Goal: Task Accomplishment & Management: Manage account settings

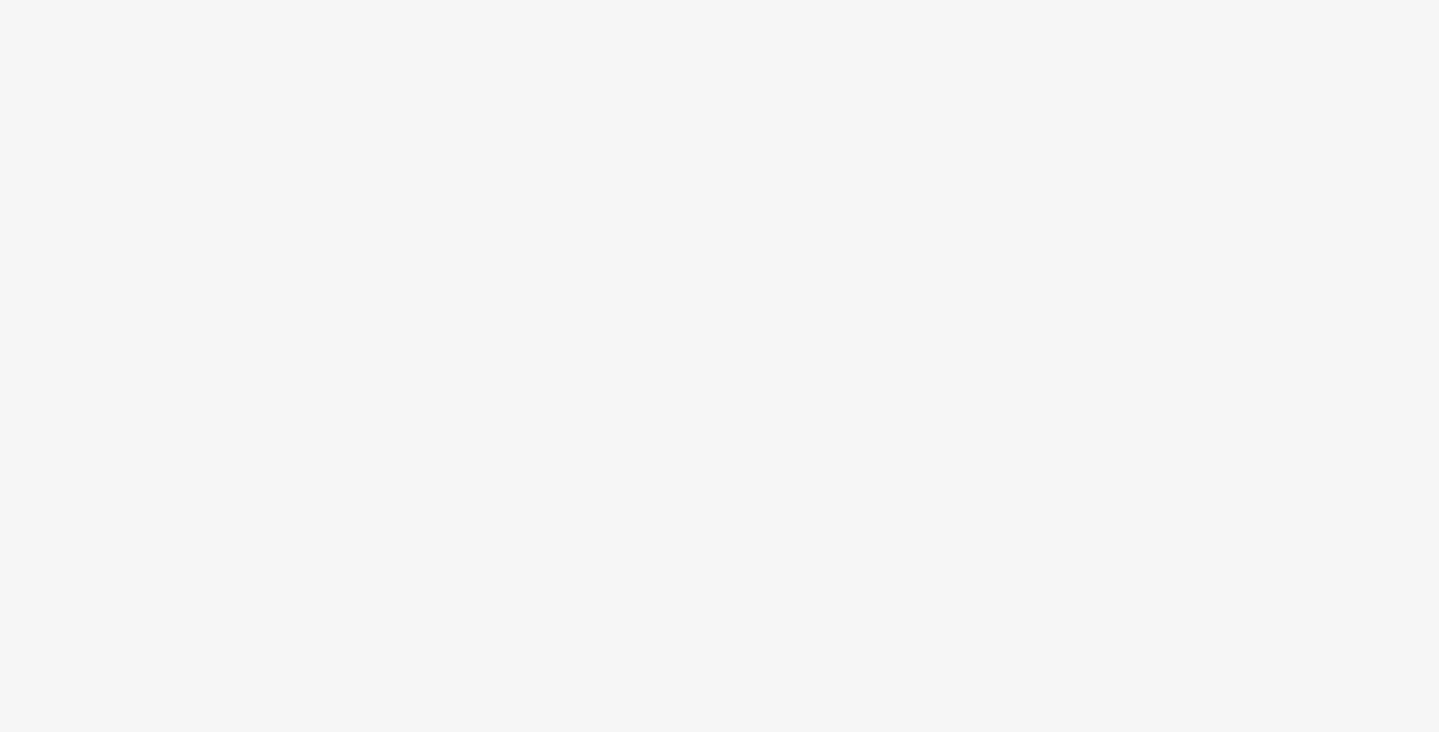
click at [517, 224] on body at bounding box center [719, 366] width 1439 height 732
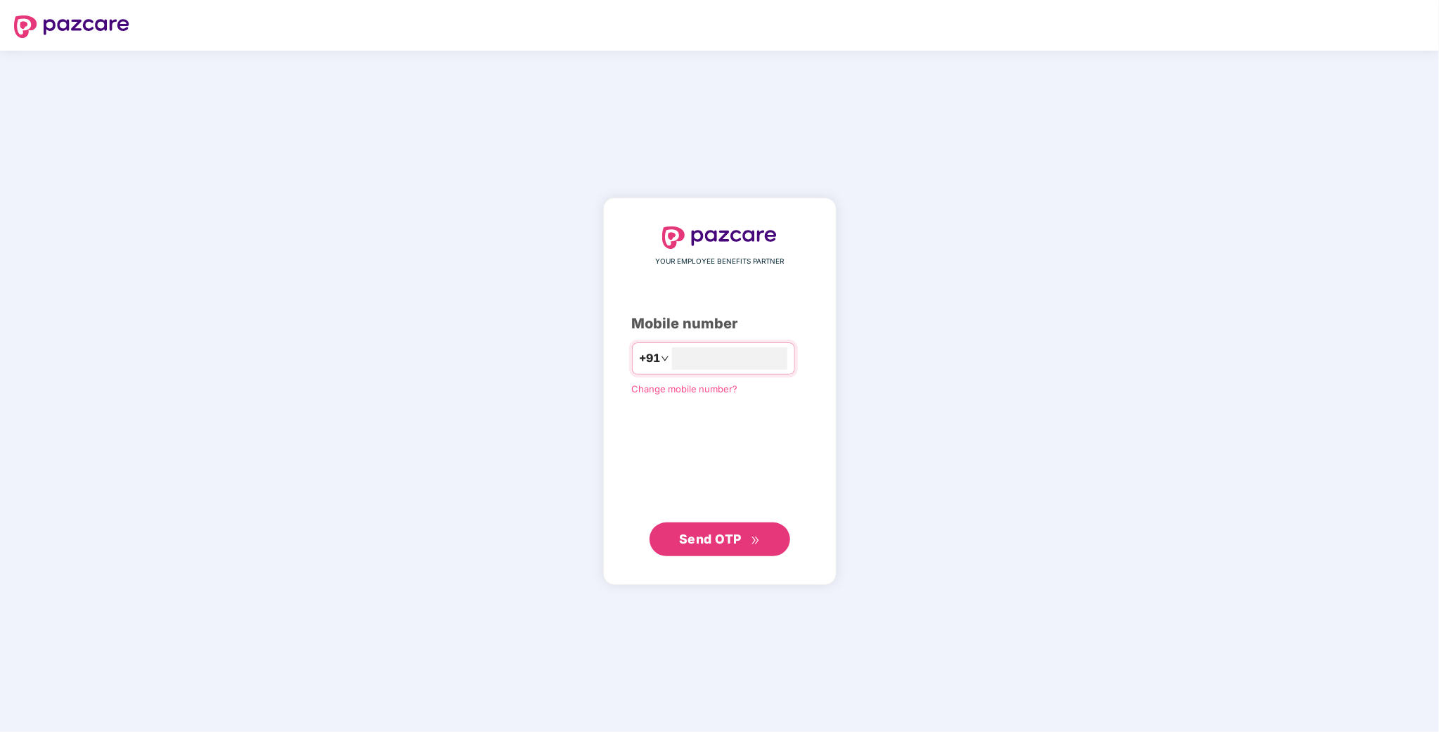
type input "**********"
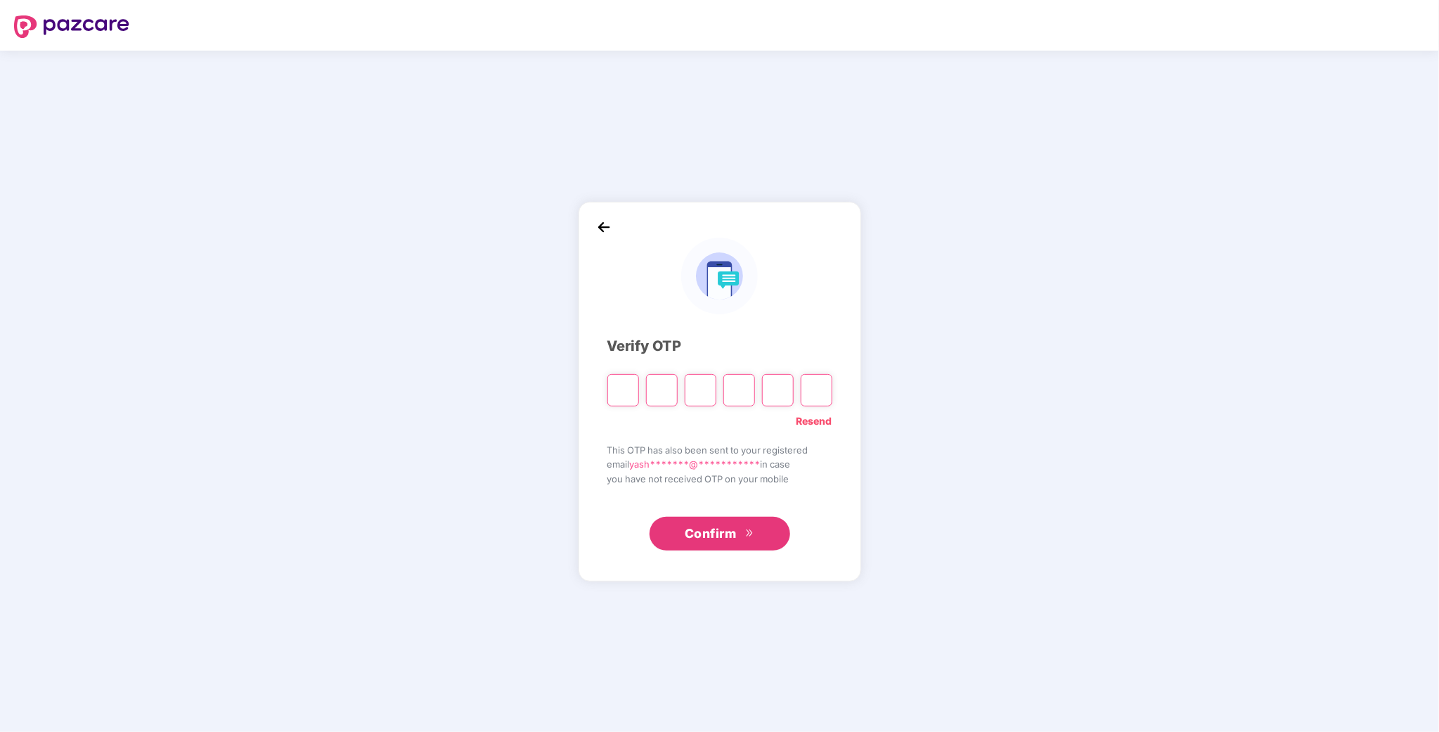
type input "*"
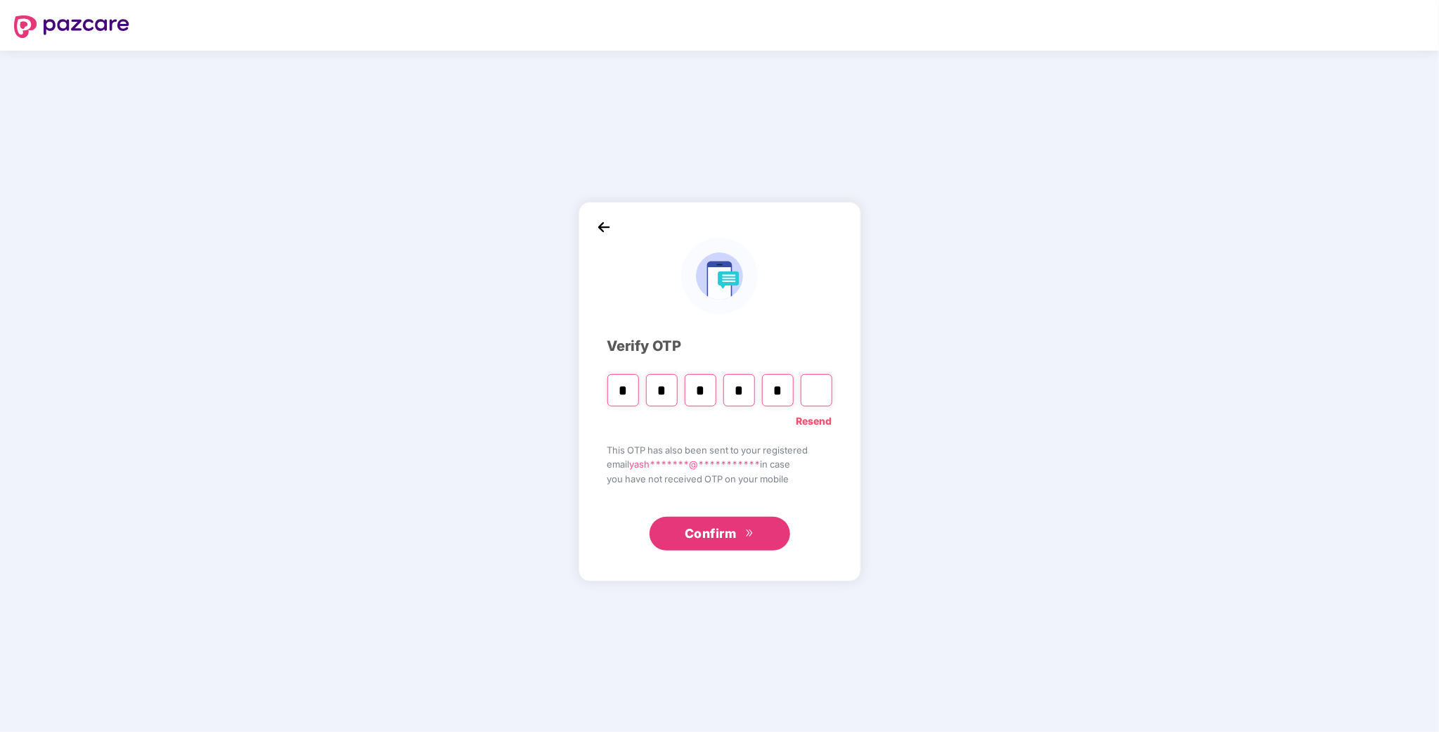
type input "*"
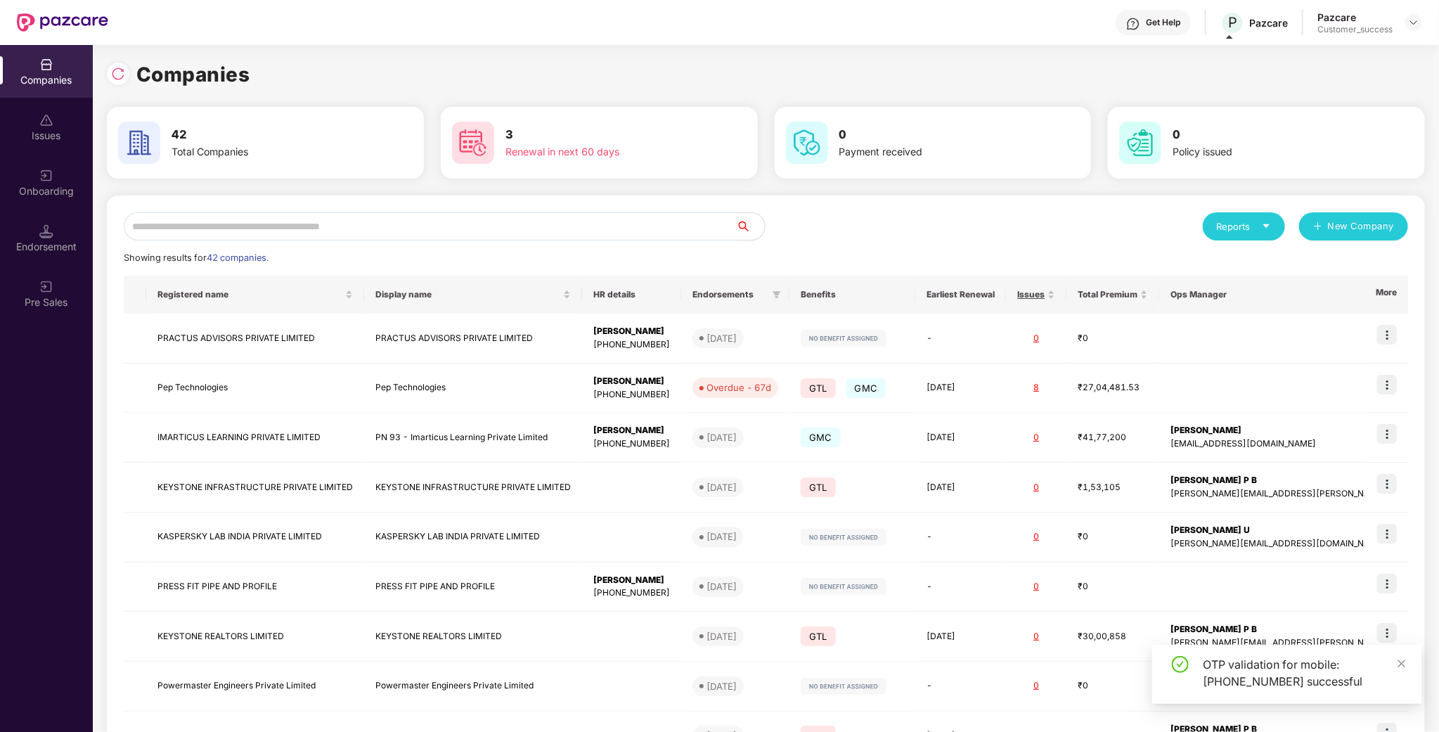
click at [420, 224] on input "text" at bounding box center [430, 226] width 613 height 28
click at [72, 178] on div "Onboarding" at bounding box center [46, 182] width 93 height 53
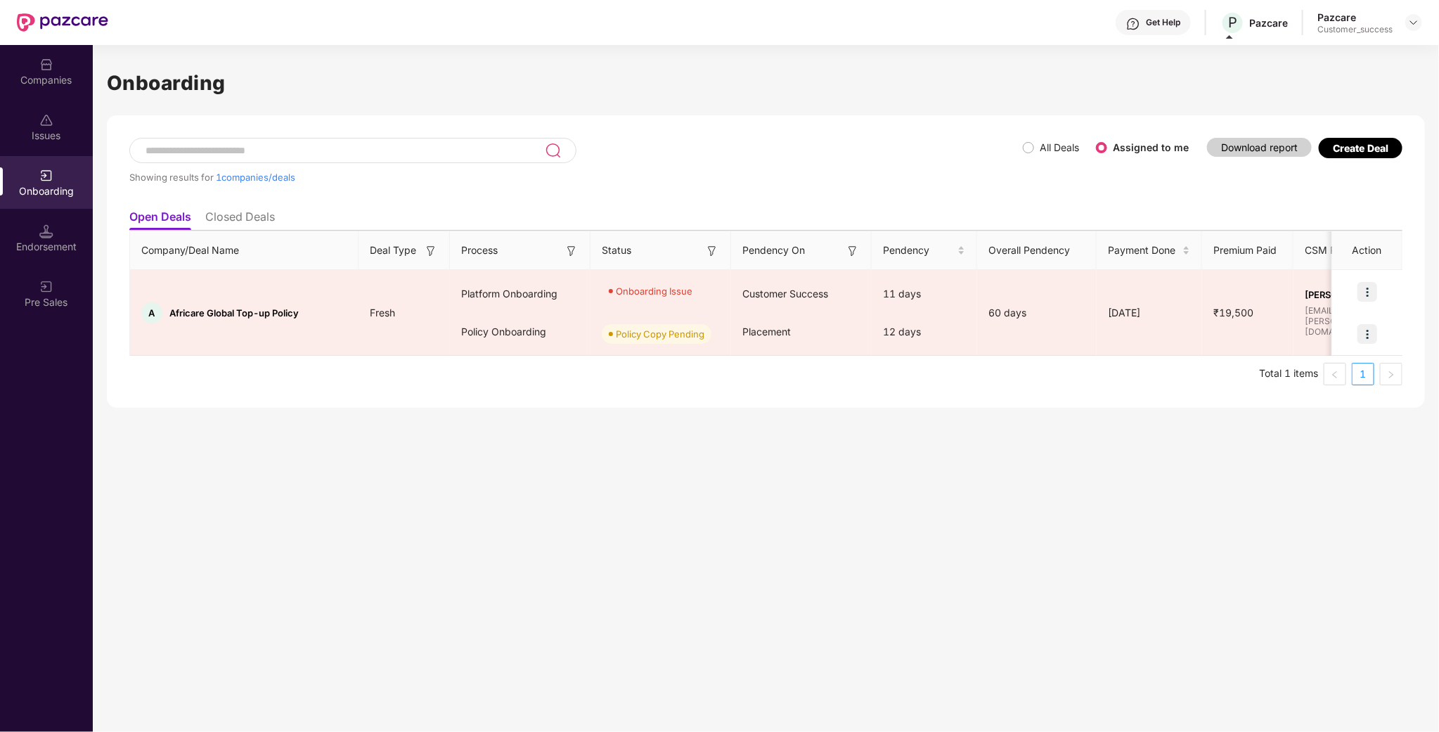
click at [51, 121] on img at bounding box center [46, 120] width 14 height 14
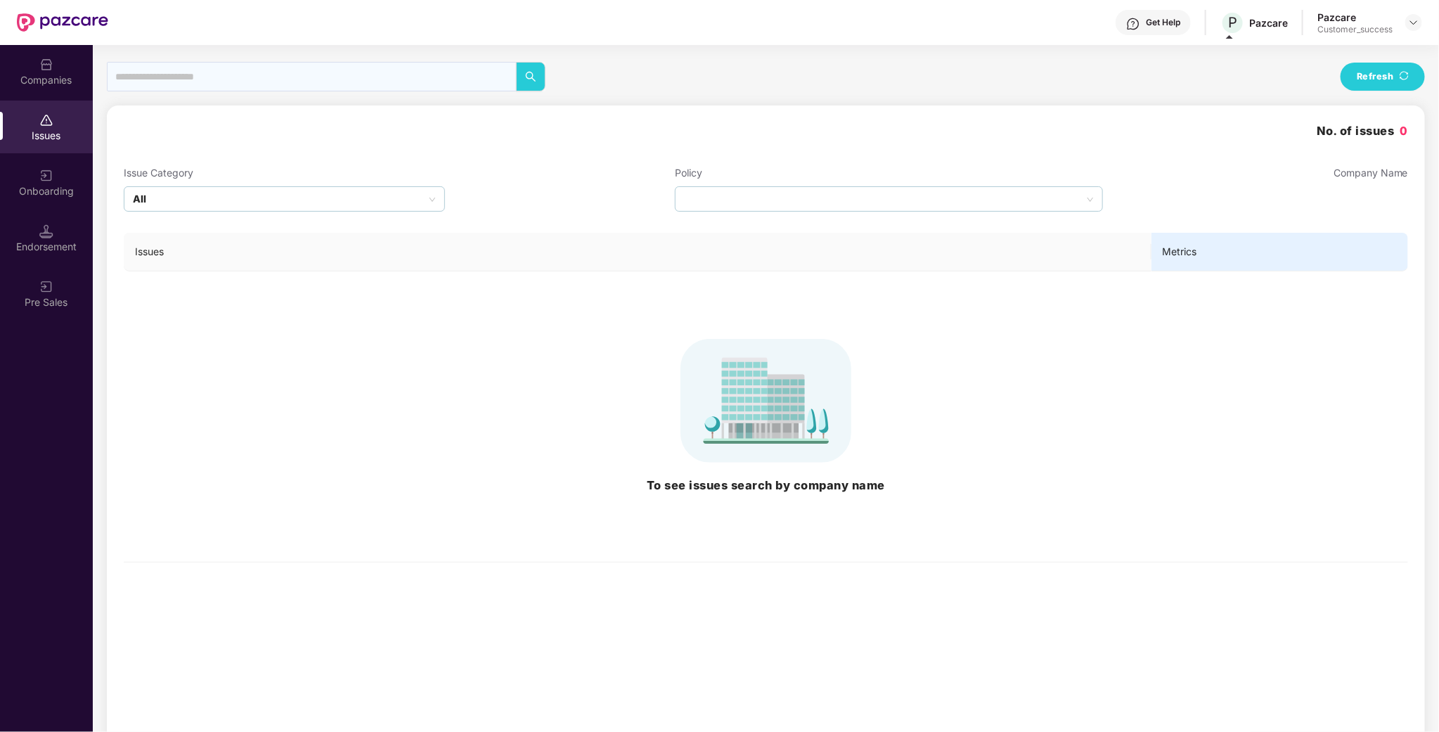
click at [67, 60] on div "Companies" at bounding box center [46, 71] width 93 height 53
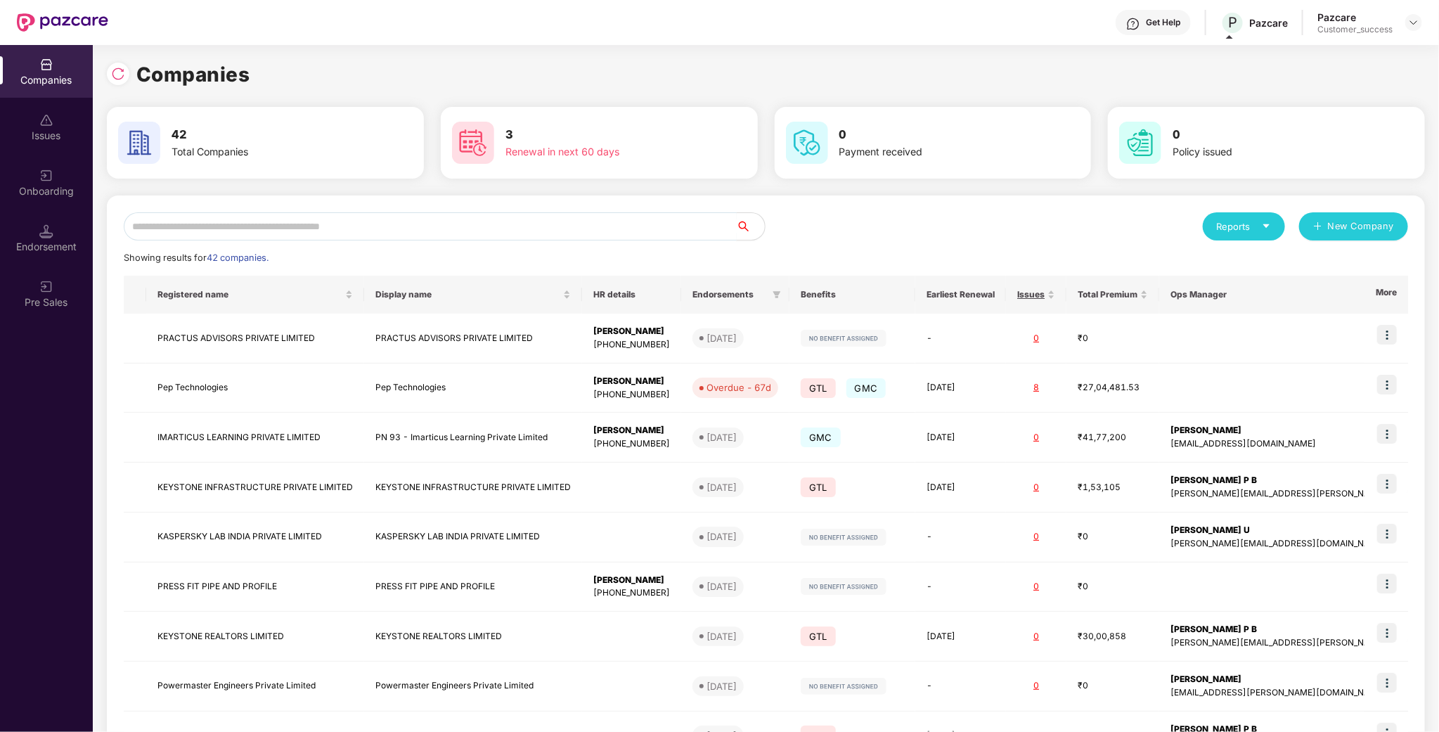
click at [249, 236] on input "text" at bounding box center [430, 226] width 613 height 28
type input "*"
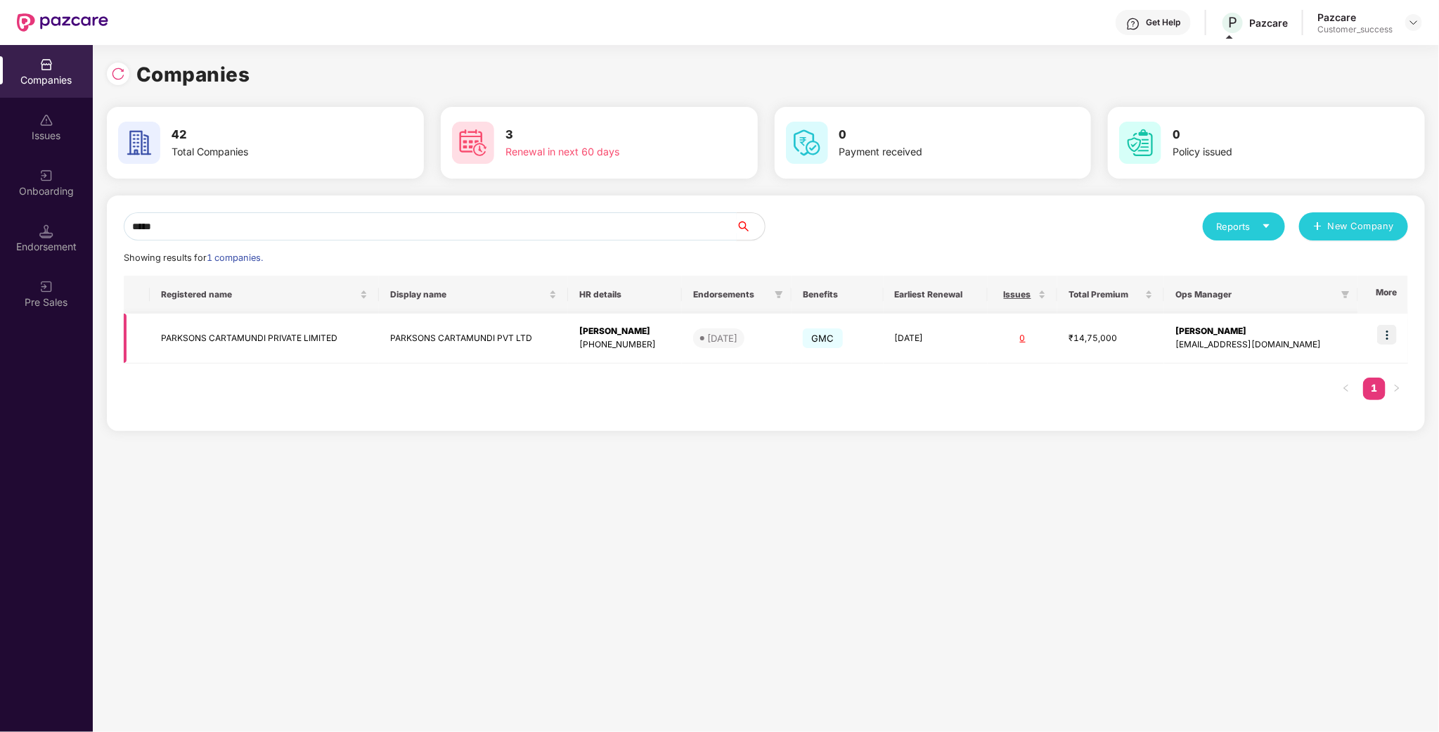
type input "*****"
click at [1383, 333] on img at bounding box center [1387, 335] width 20 height 20
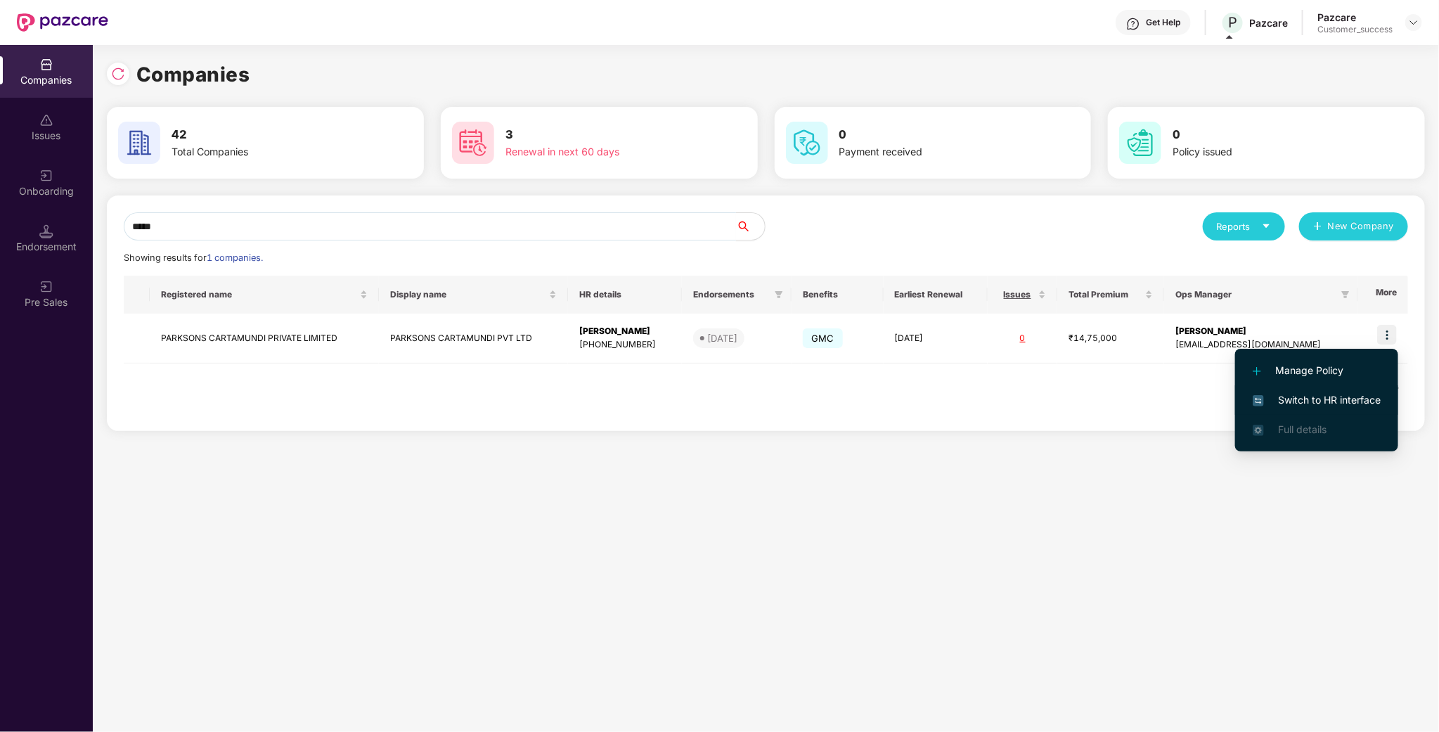
click at [1339, 396] on span "Switch to HR interface" at bounding box center [1316, 399] width 128 height 15
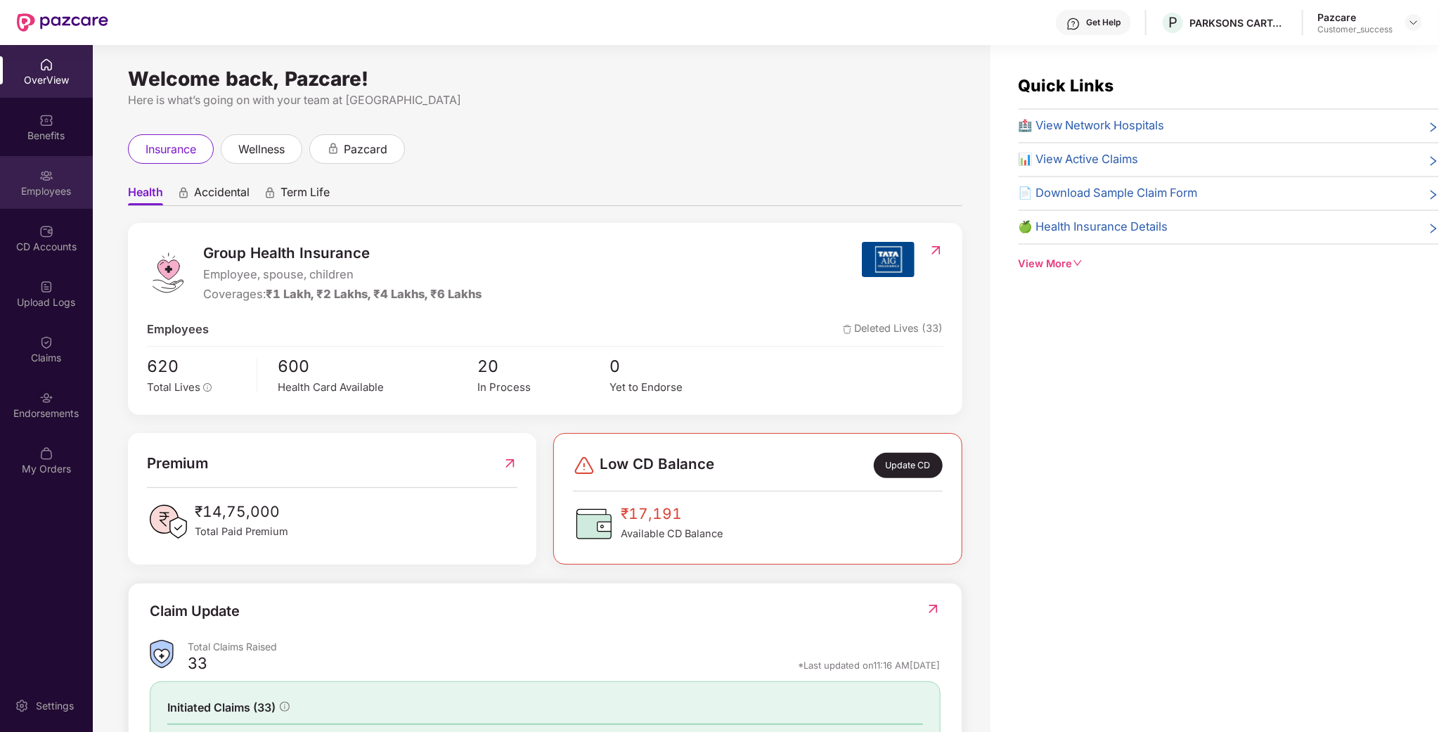
click at [55, 171] on div "Employees" at bounding box center [46, 182] width 93 height 53
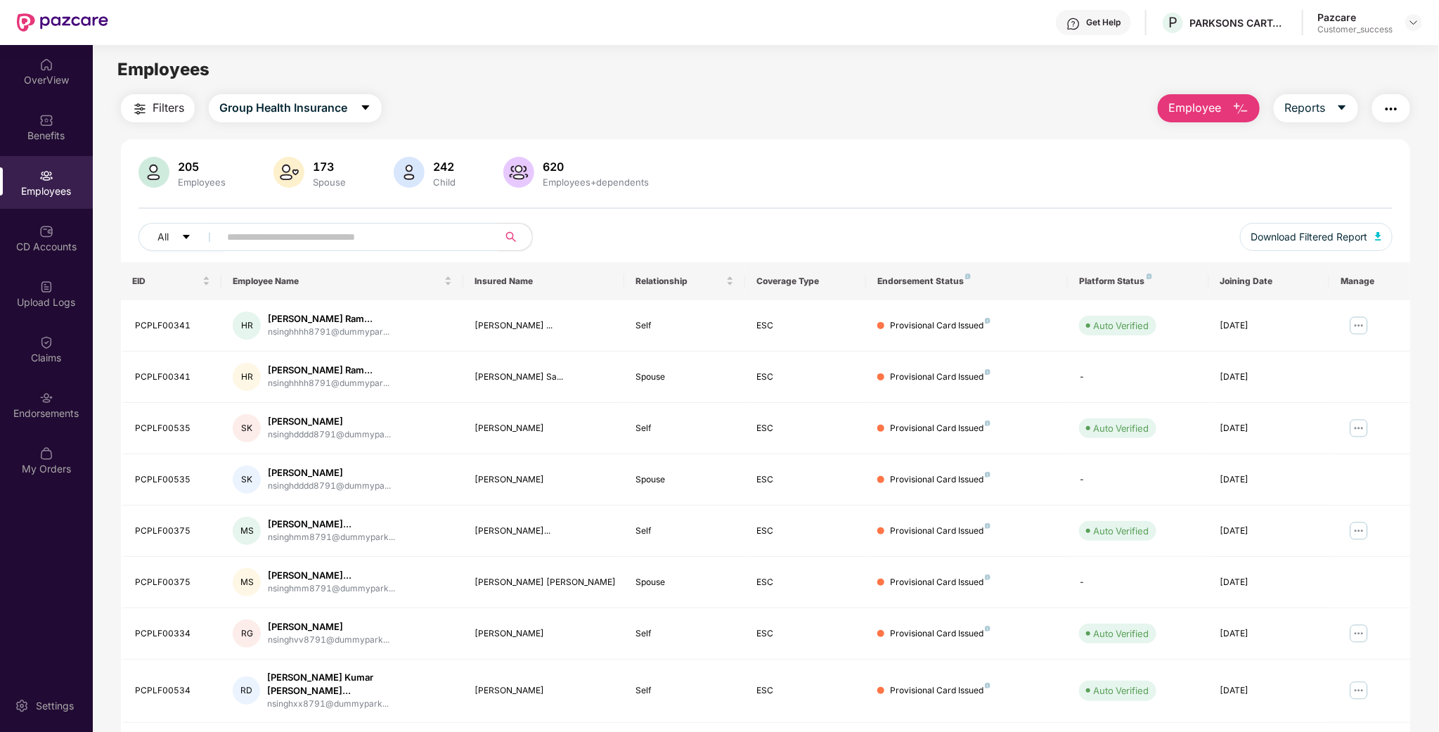
click at [1248, 108] on img "button" at bounding box center [1240, 108] width 17 height 17
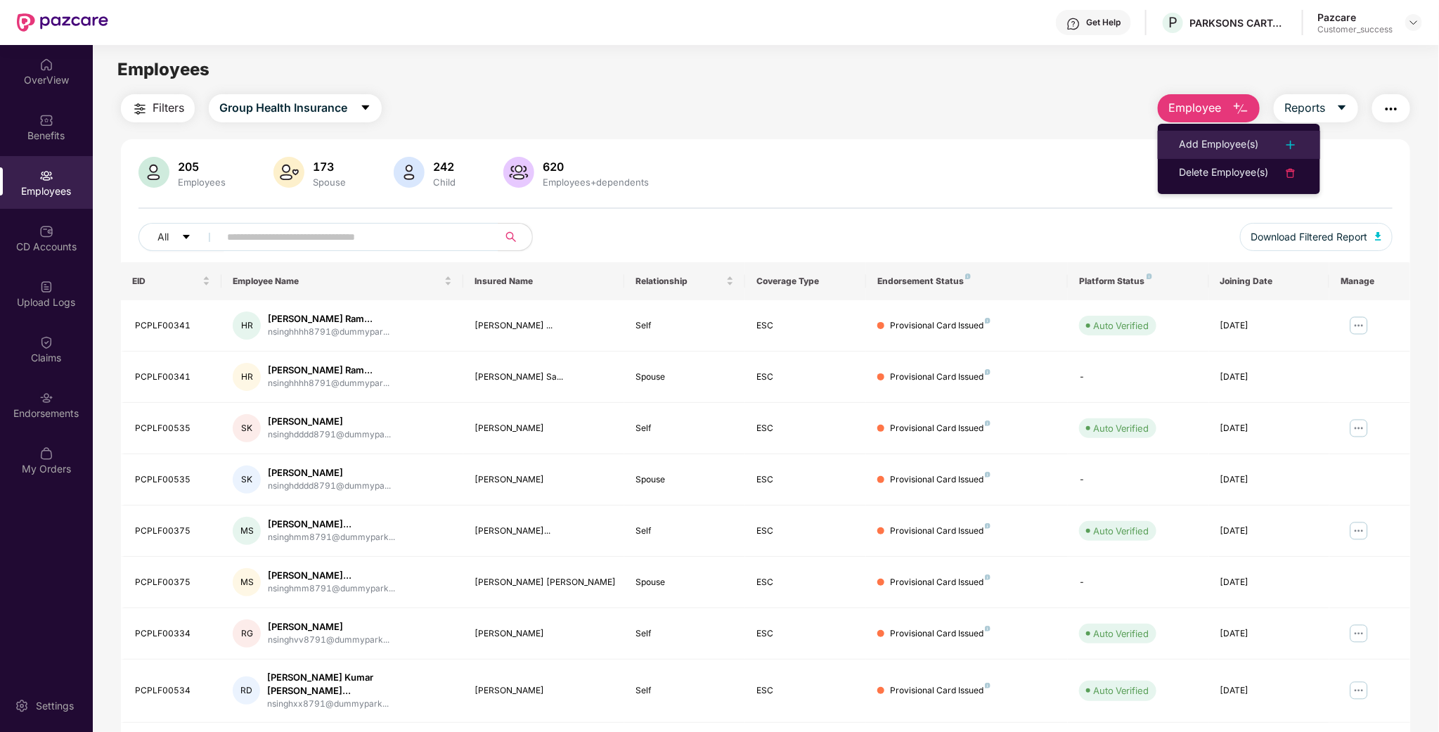
click at [1228, 144] on div "Add Employee(s)" at bounding box center [1218, 144] width 79 height 17
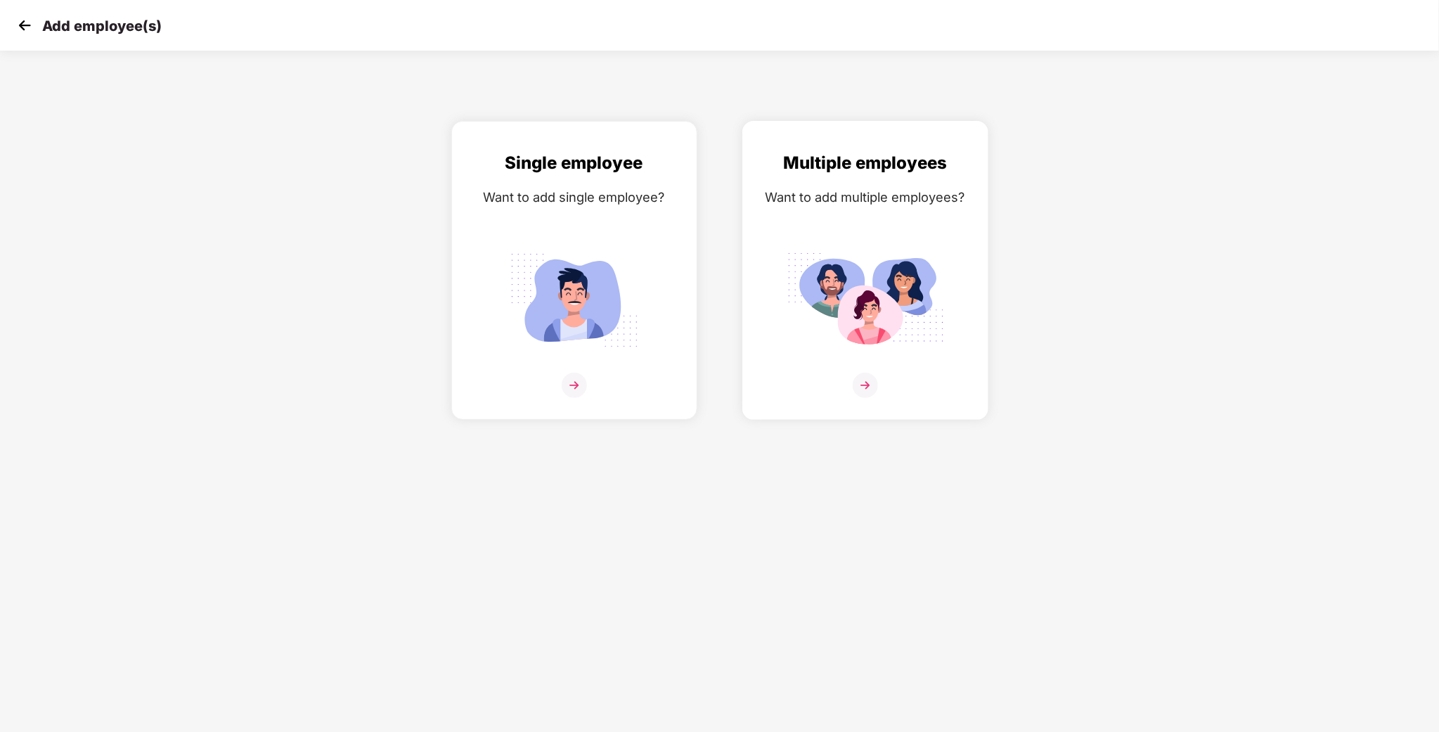
click at [892, 256] on img at bounding box center [864, 300] width 157 height 110
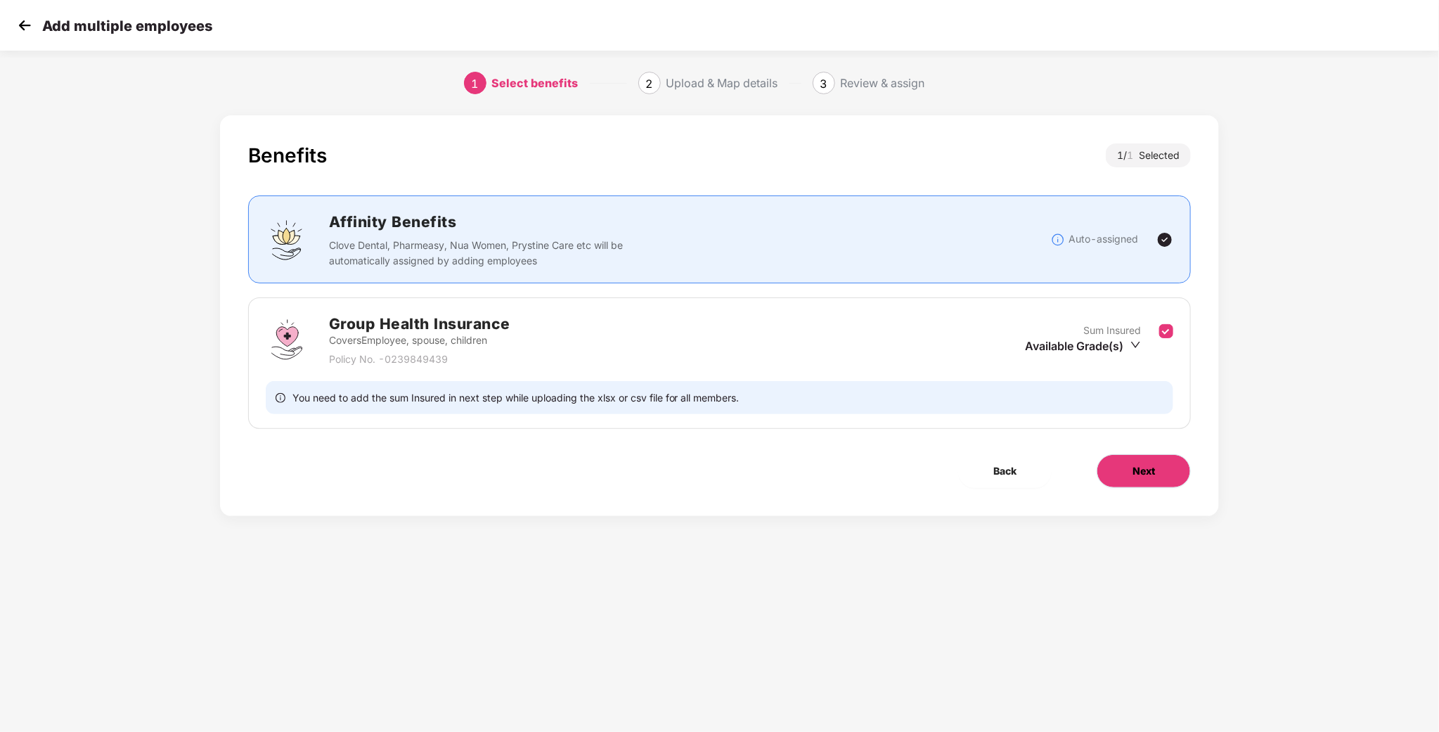
click at [1156, 471] on button "Next" at bounding box center [1143, 471] width 94 height 34
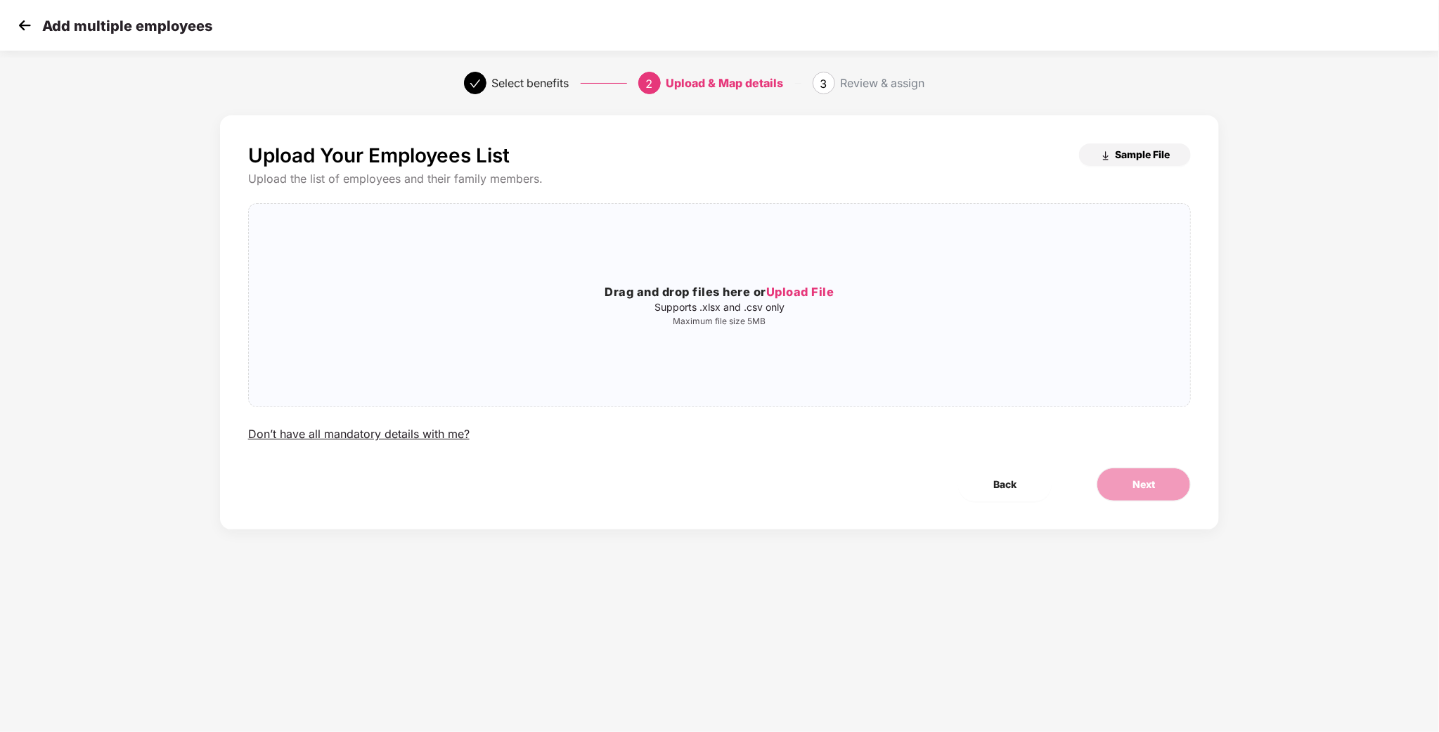
click at [1143, 159] on span "Sample File" at bounding box center [1142, 154] width 55 height 13
